Goal: Check status: Check status

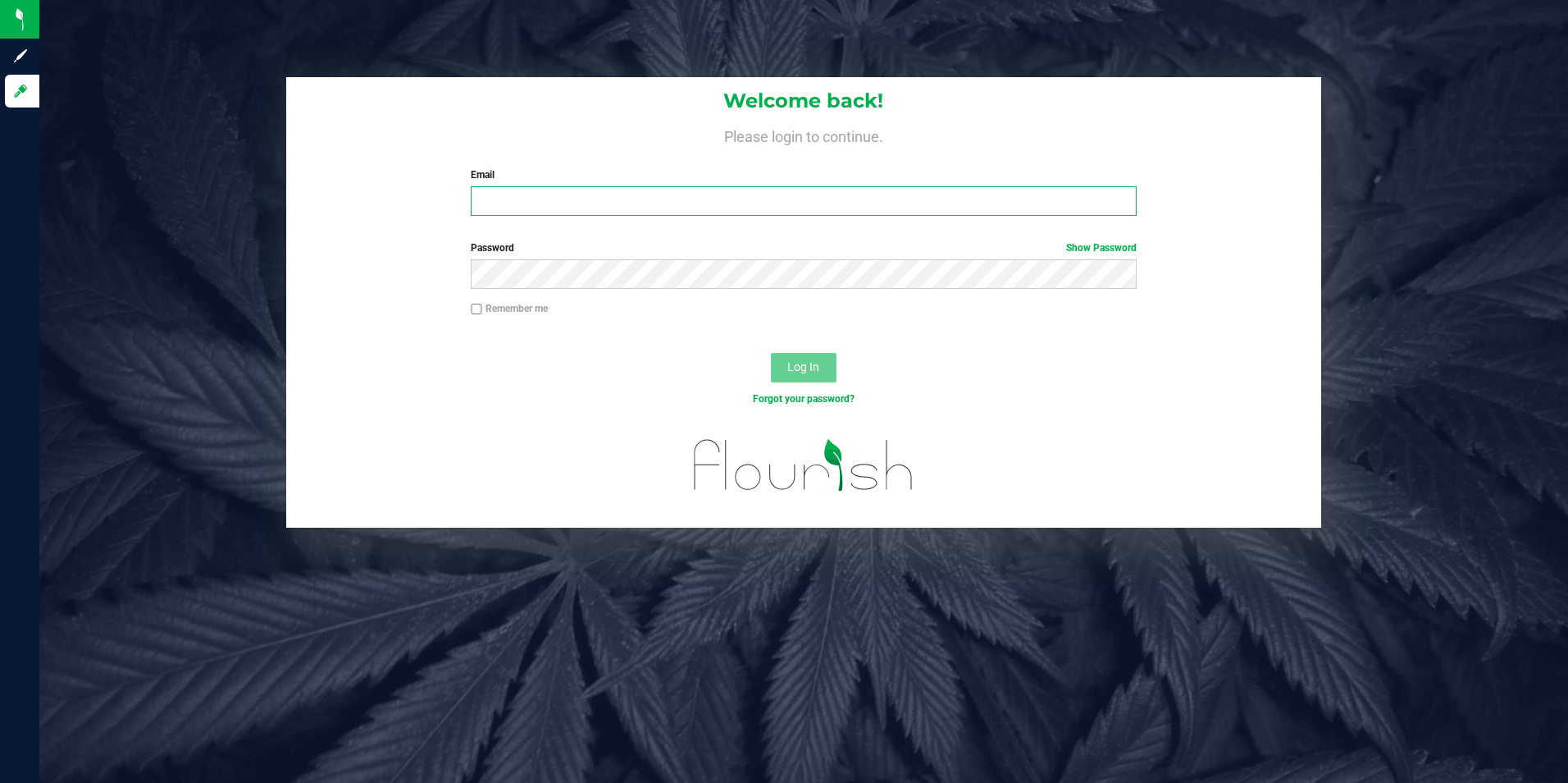
type input "[EMAIL_ADDRESS][DOMAIN_NAME]"
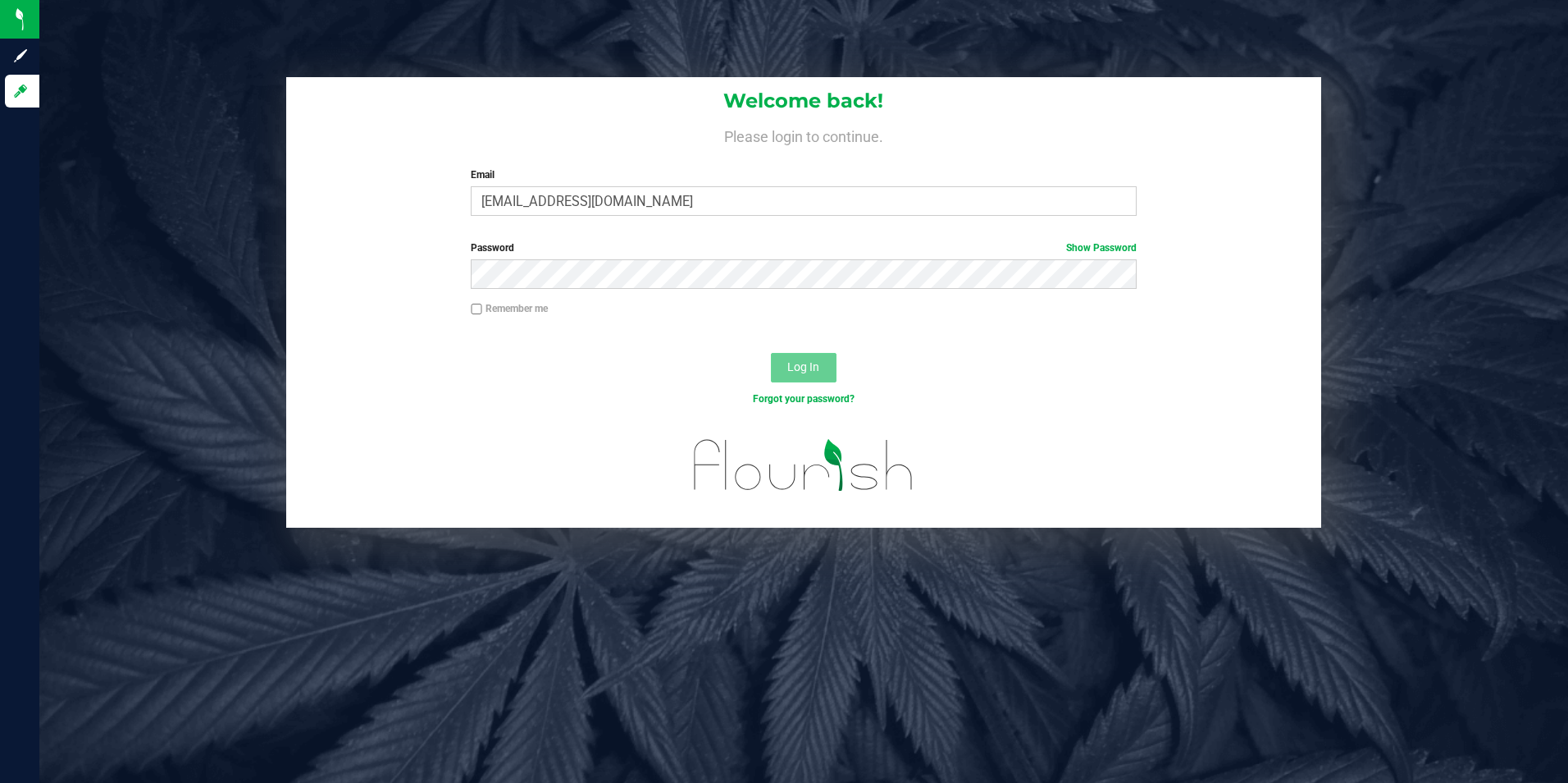
click at [795, 365] on span "Log In" at bounding box center [803, 367] width 32 height 13
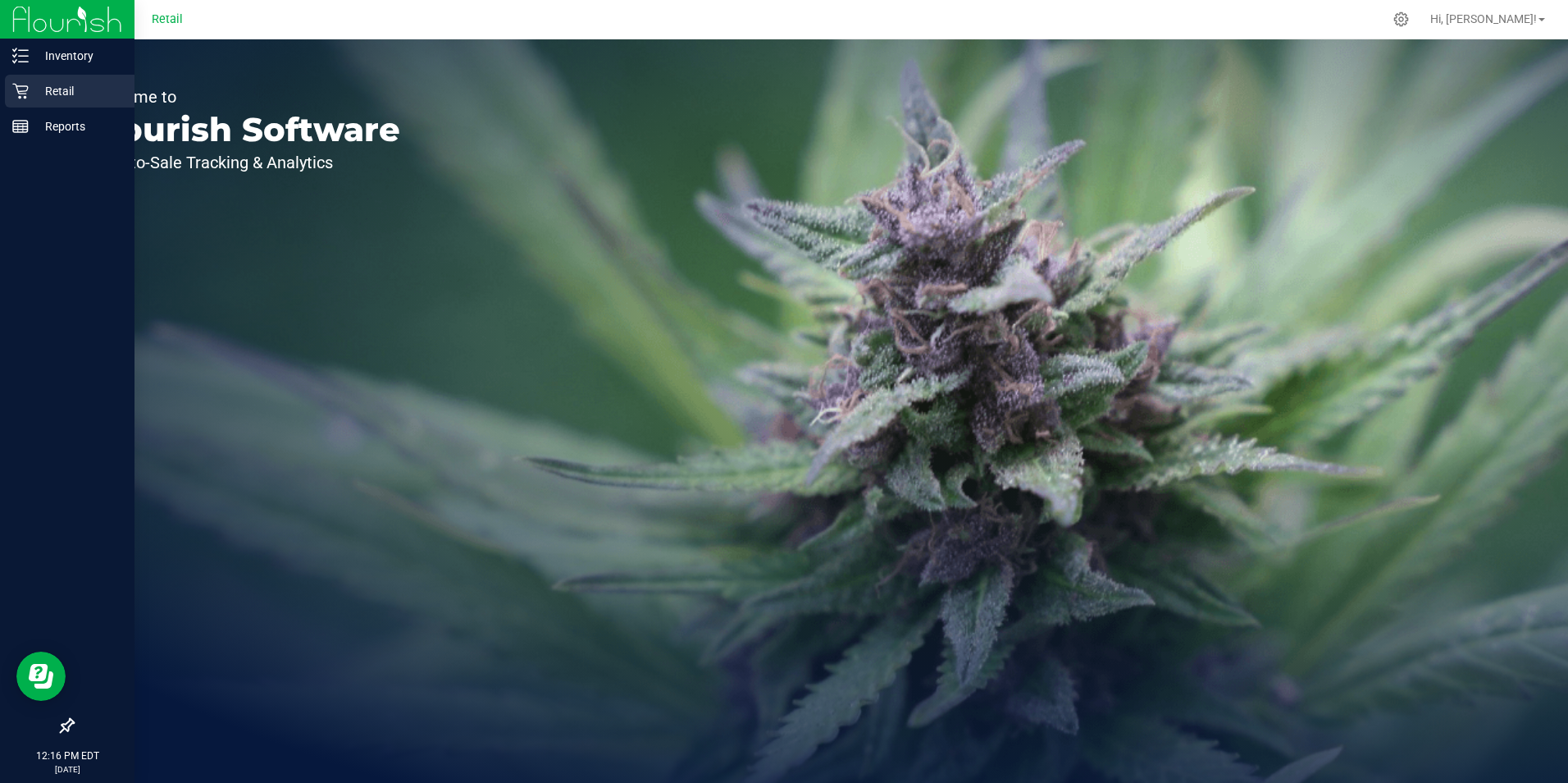
click at [22, 84] on icon at bounding box center [21, 91] width 17 height 17
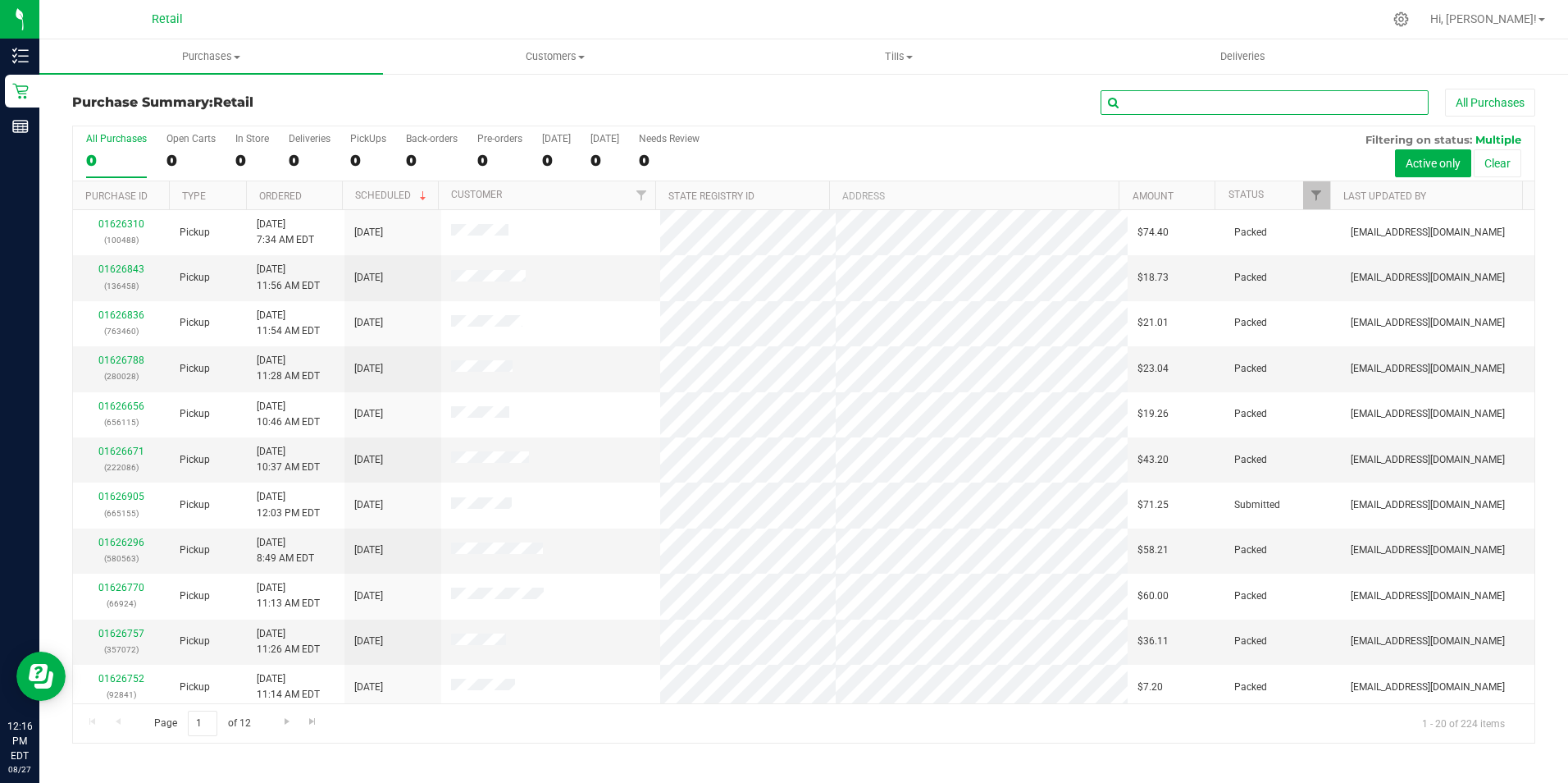
click at [1191, 110] on input "text" at bounding box center [1265, 102] width 328 height 24
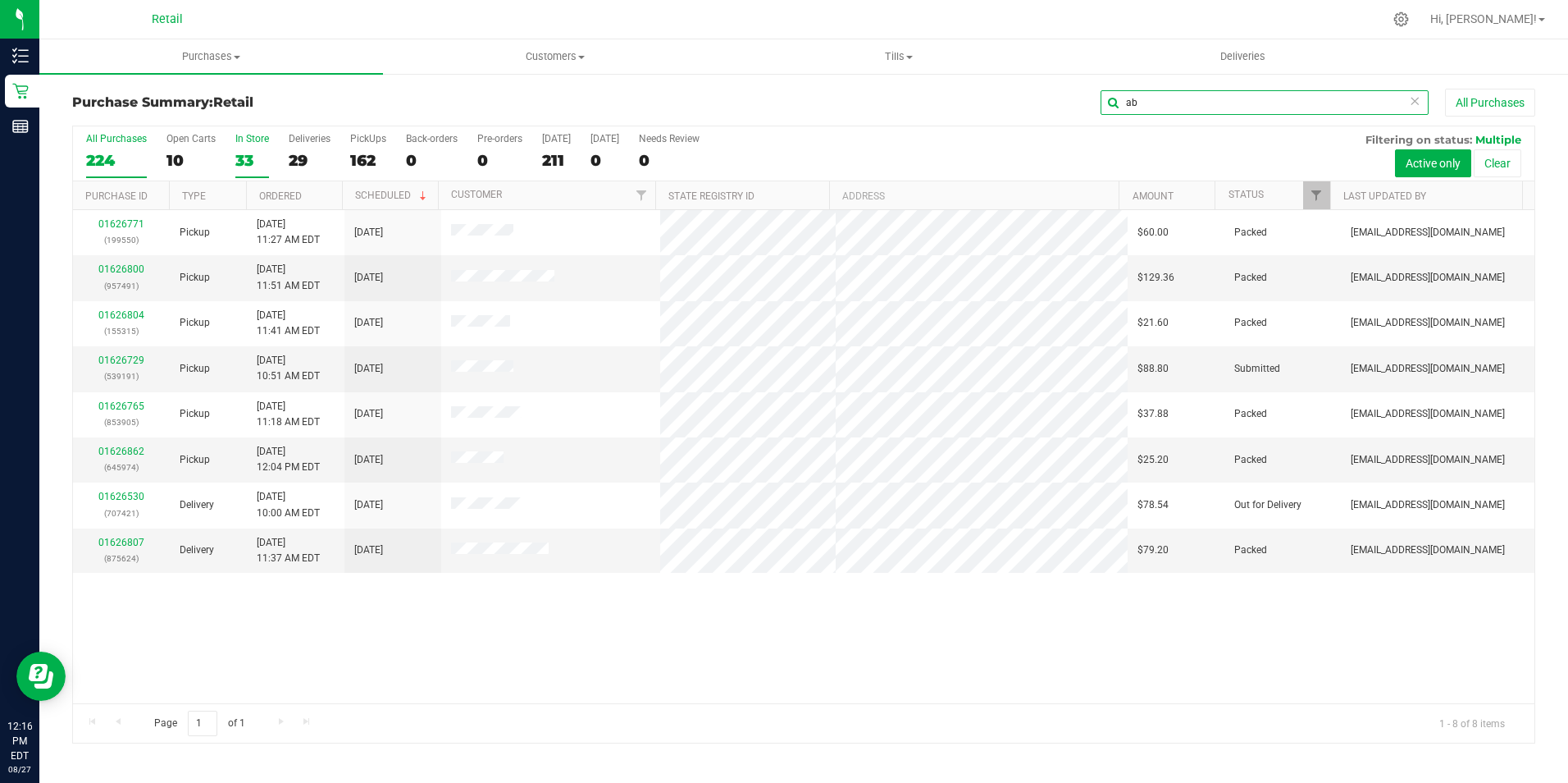
type input "ab"
click at [235, 149] on label "In Store 33" at bounding box center [252, 155] width 33 height 45
click at [0, 0] on input "In Store 33" at bounding box center [0, 0] width 0 height 0
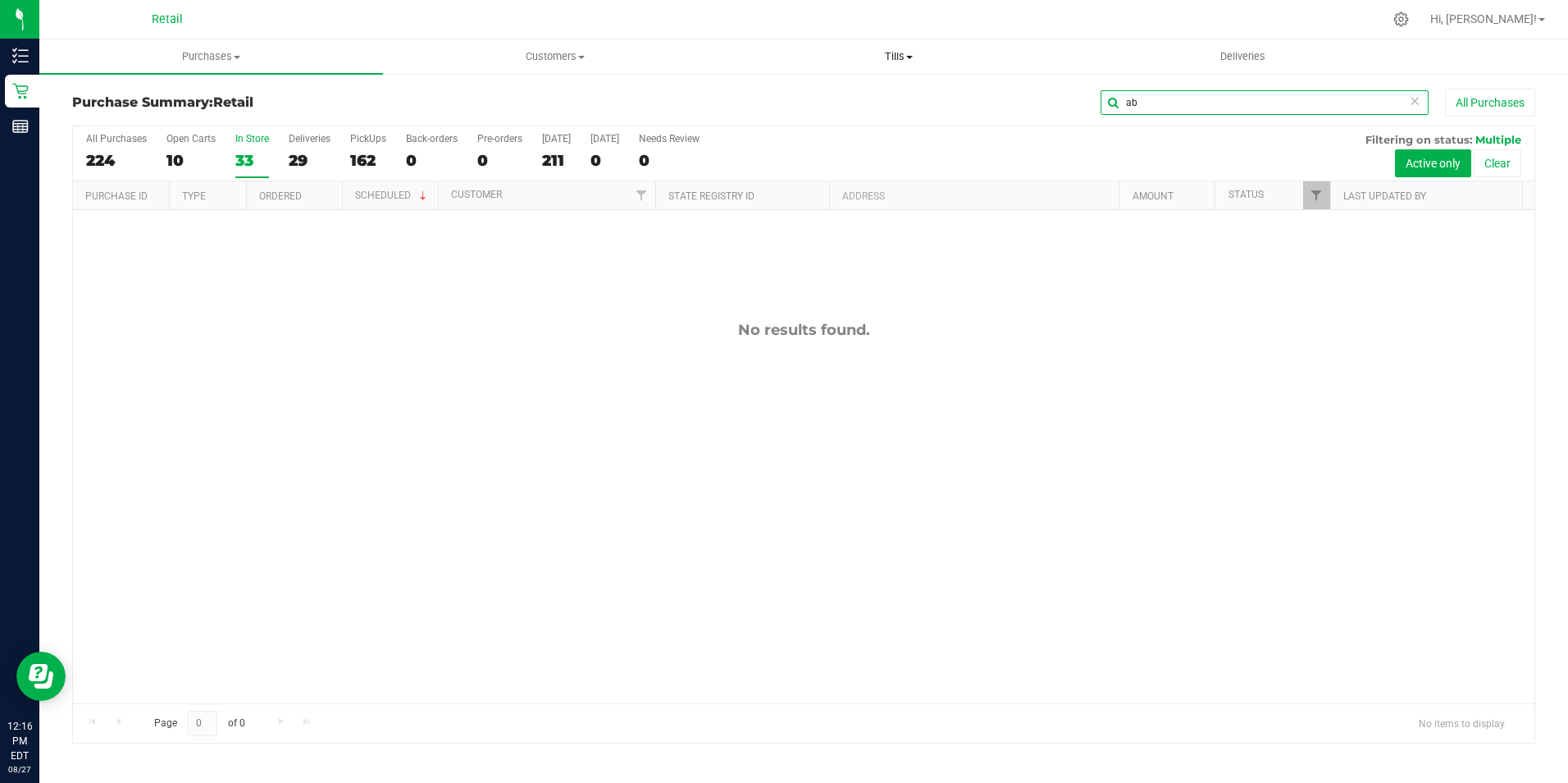
drag, startPoint x: 1158, startPoint y: 109, endPoint x: 996, endPoint y: 69, distance: 166.9
click at [998, 70] on retail "Purchases Summary of purchases Fulfillment All purchases Customers All customer…" at bounding box center [803, 399] width 1529 height 720
click at [248, 159] on div "33" at bounding box center [252, 159] width 33 height 19
click at [0, 0] on input "In Store 33" at bounding box center [0, 0] width 0 height 0
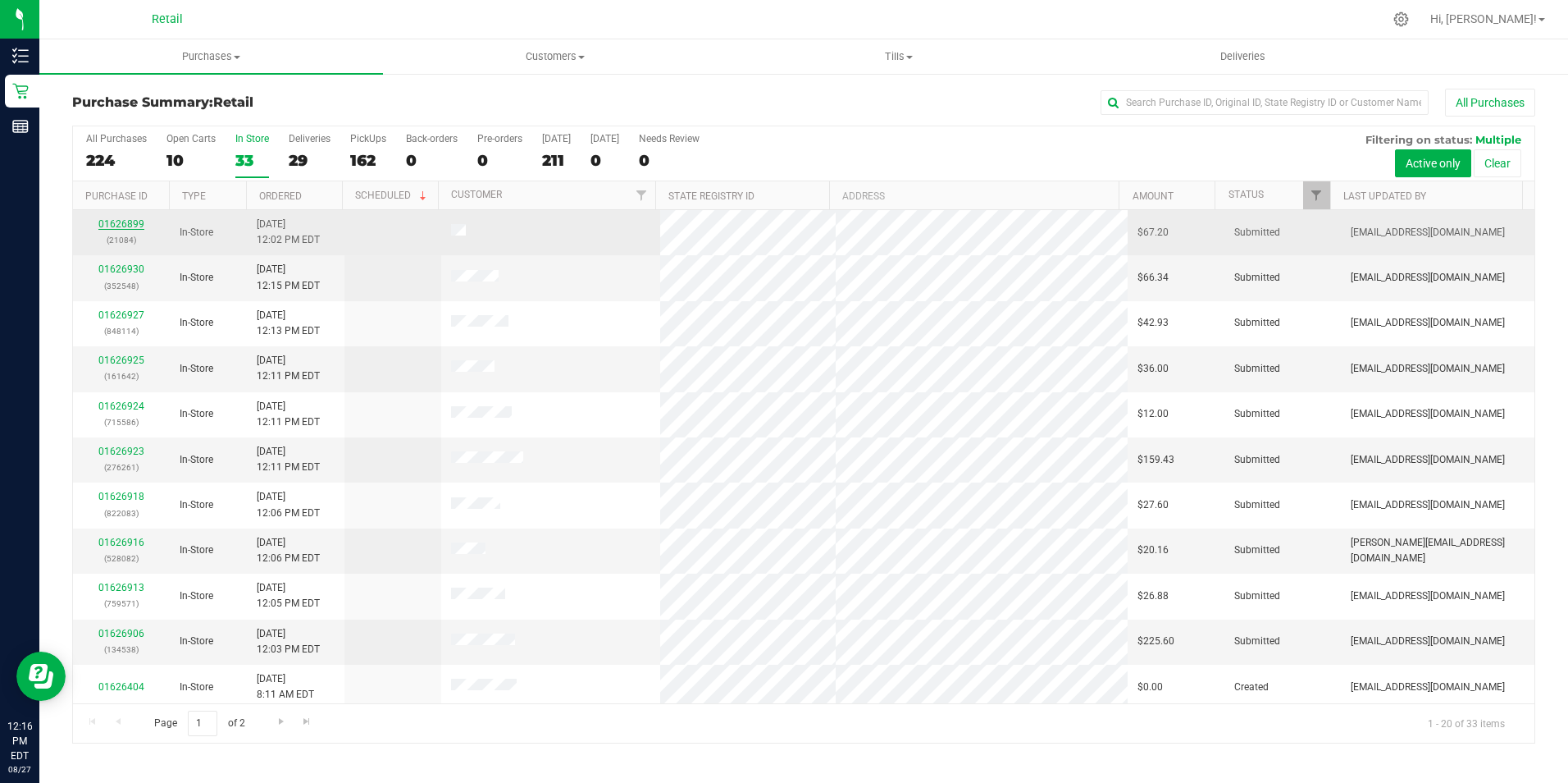
click at [119, 223] on link "01626899" at bounding box center [121, 224] width 46 height 12
